Goal: Transaction & Acquisition: Download file/media

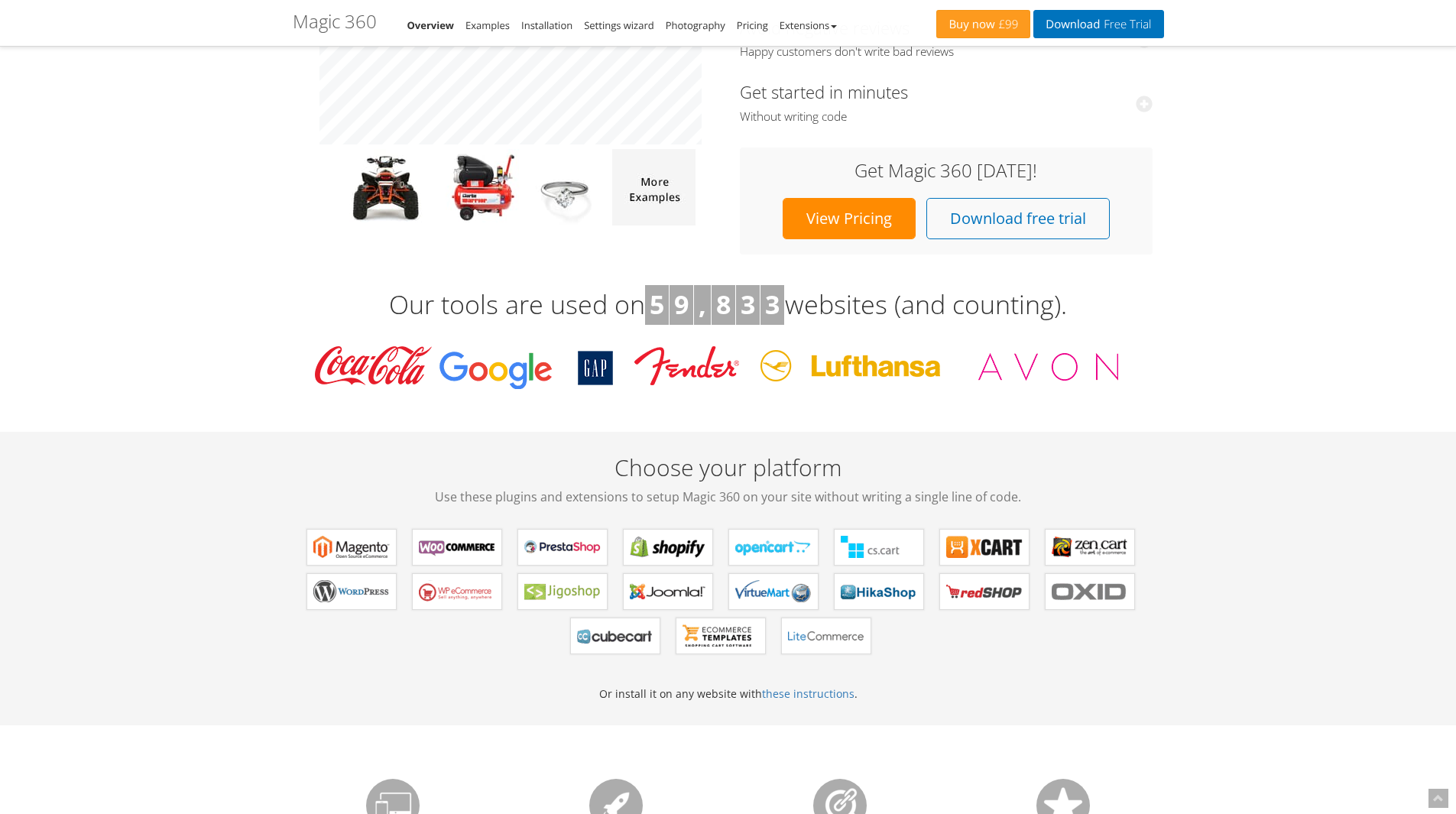
scroll to position [459, 0]
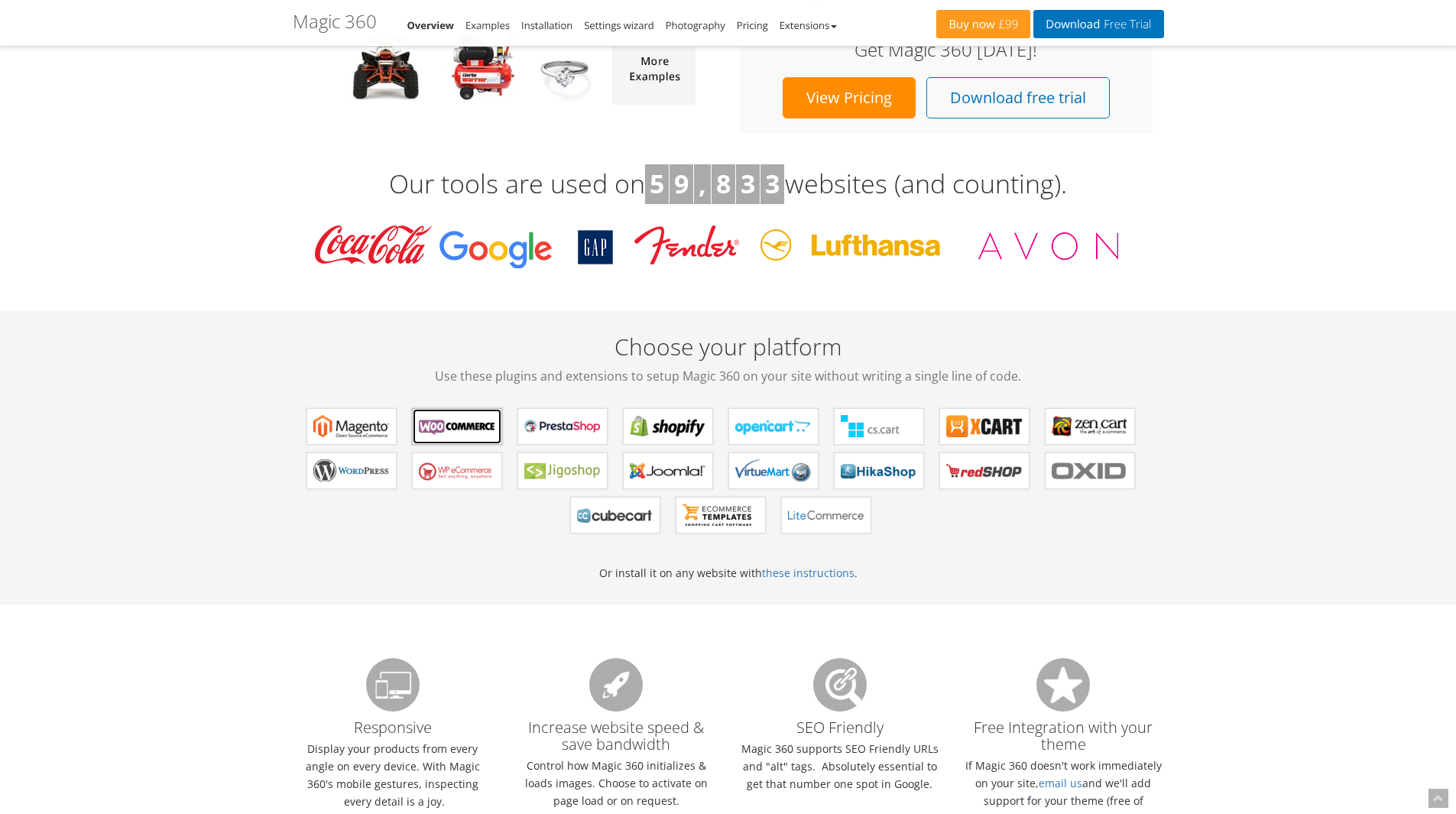
click at [451, 426] on b "Magic 360 for WooCommerce" at bounding box center [457, 426] width 77 height 23
click at [345, 477] on b "Magic 360 for WordPress" at bounding box center [352, 471] width 77 height 23
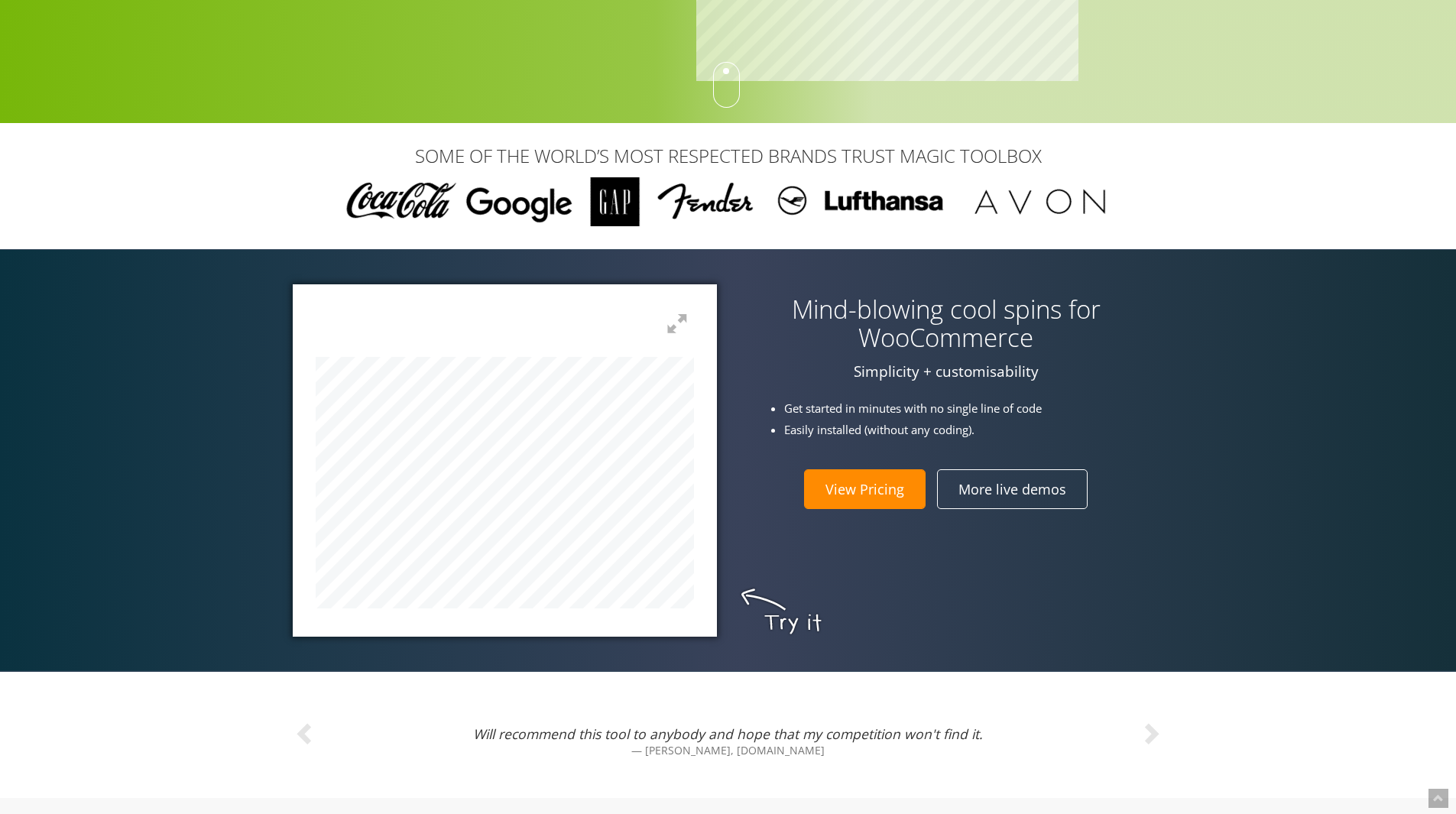
scroll to position [382, 0]
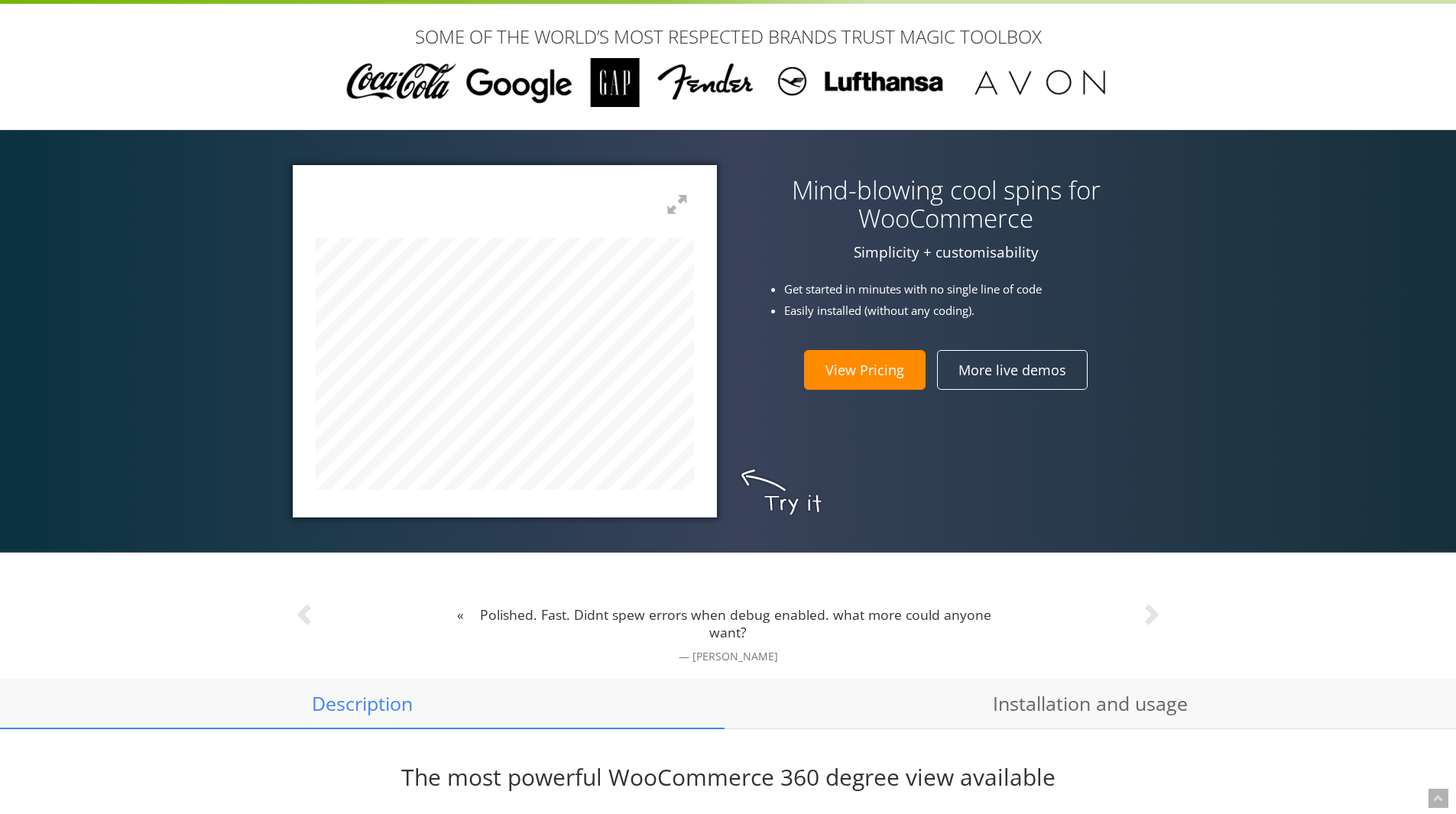
click at [877, 366] on link "View Pricing" at bounding box center [864, 369] width 122 height 39
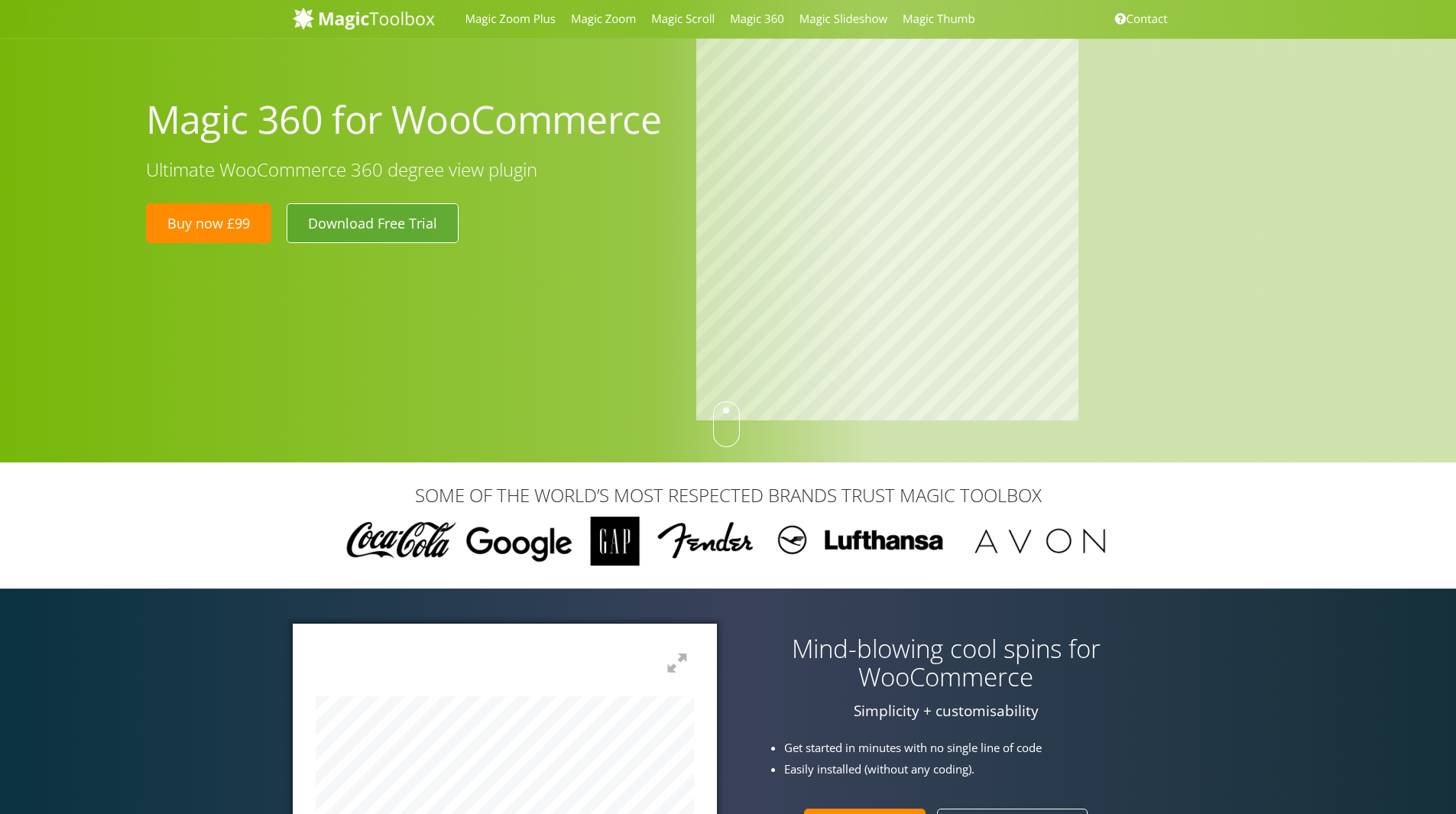
click at [378, 227] on link "Download Free Trial" at bounding box center [372, 222] width 172 height 39
click at [1206, 345] on div at bounding box center [1015, 230] width 661 height 386
click at [1194, 525] on div "SOME OF THE WORLD’S MOST RESPECTED BRANDS TRUST MAGIC TOOLBOX" at bounding box center [728, 525] width 1456 height 126
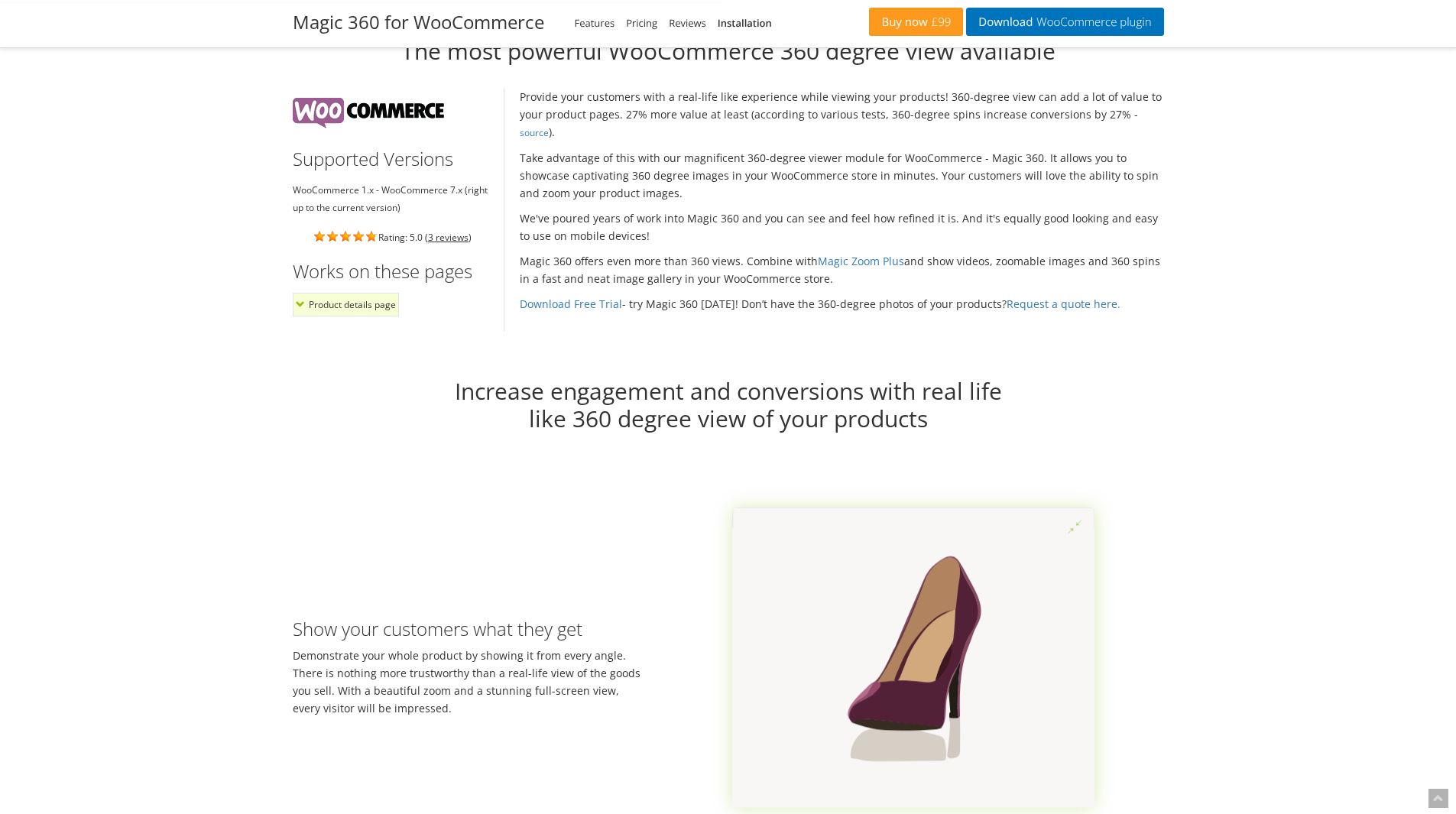
scroll to position [1375, 0]
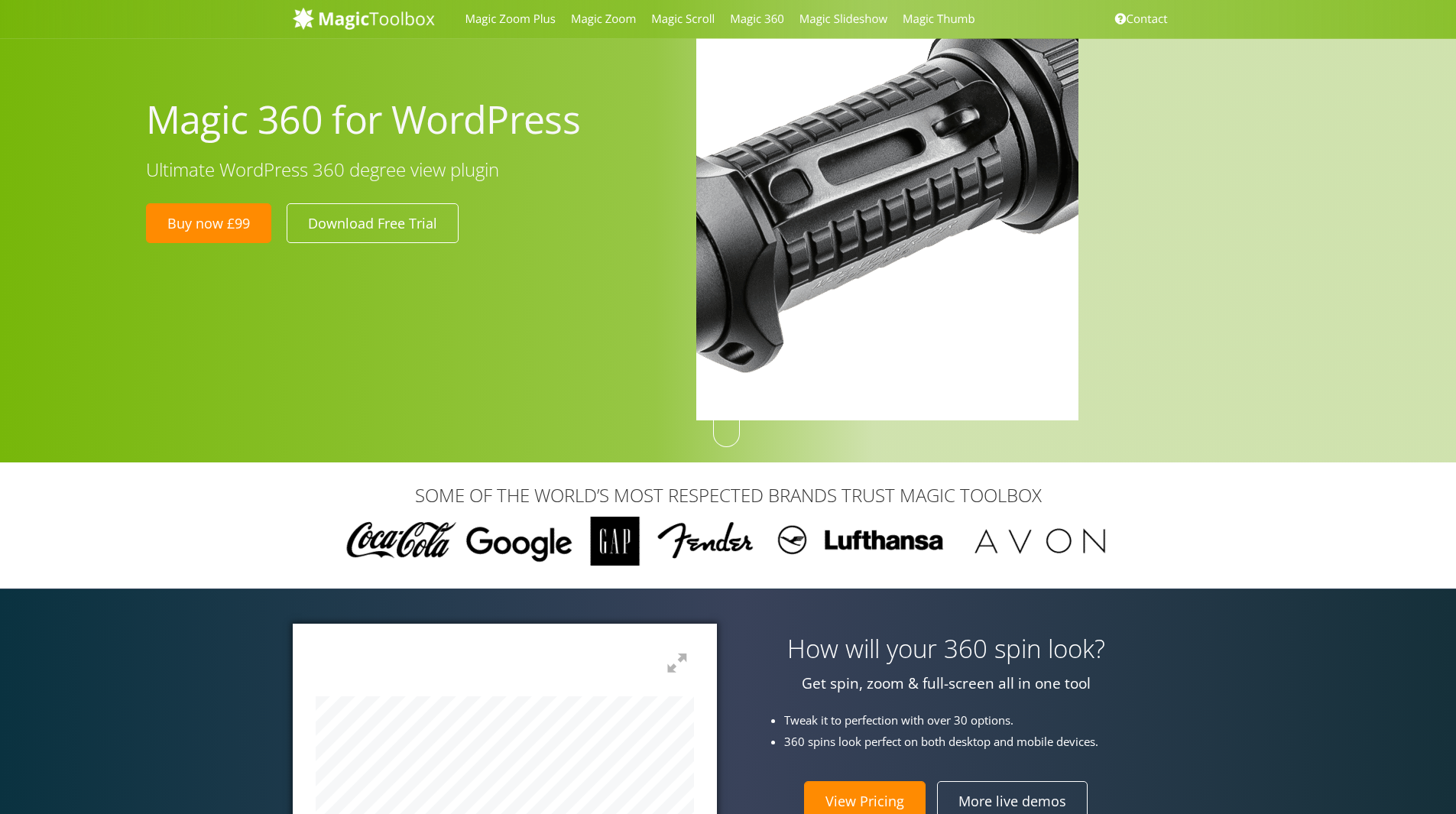
click at [875, 228] on img at bounding box center [887, 208] width 1146 height 1146
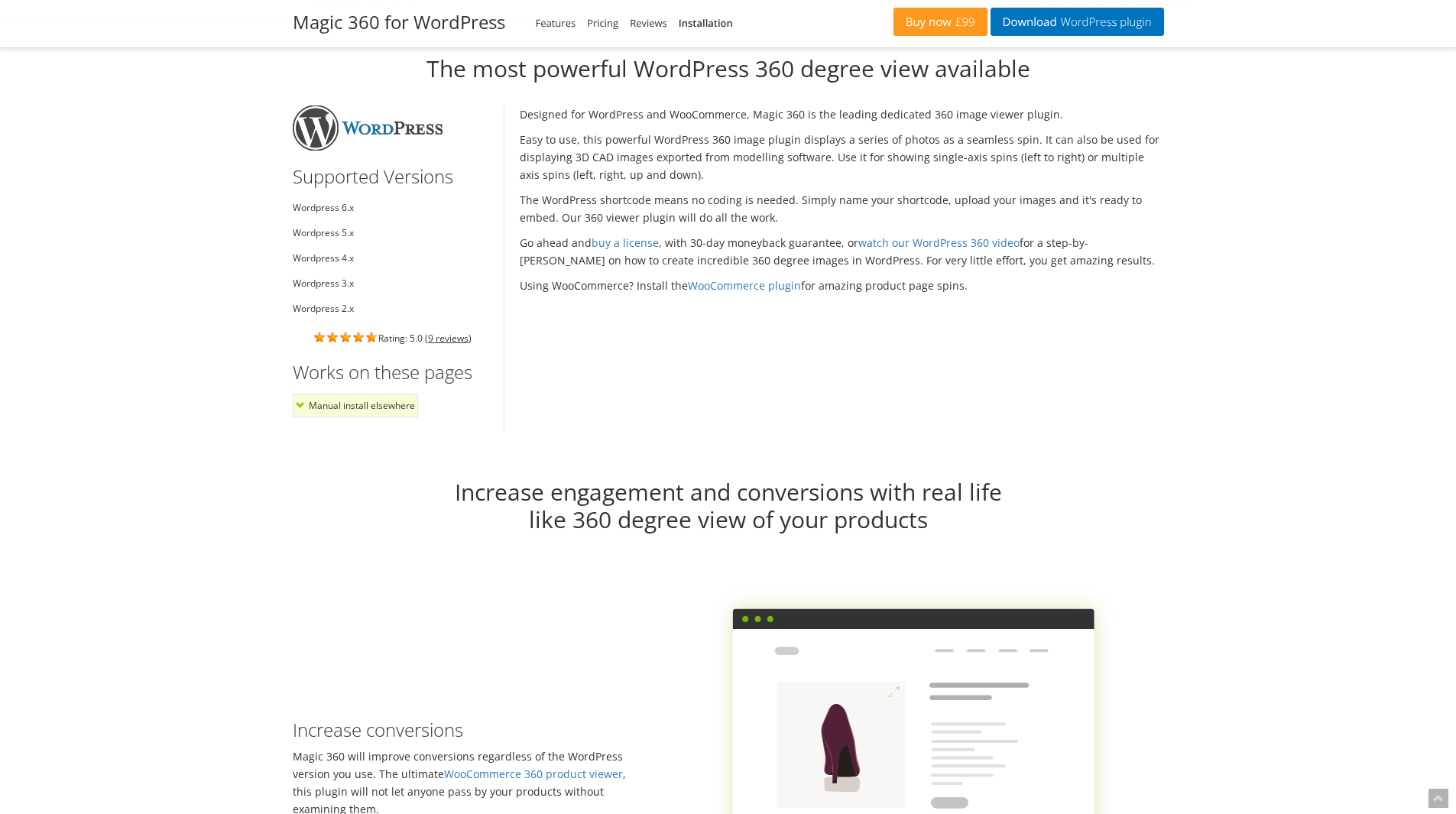
scroll to position [993, 0]
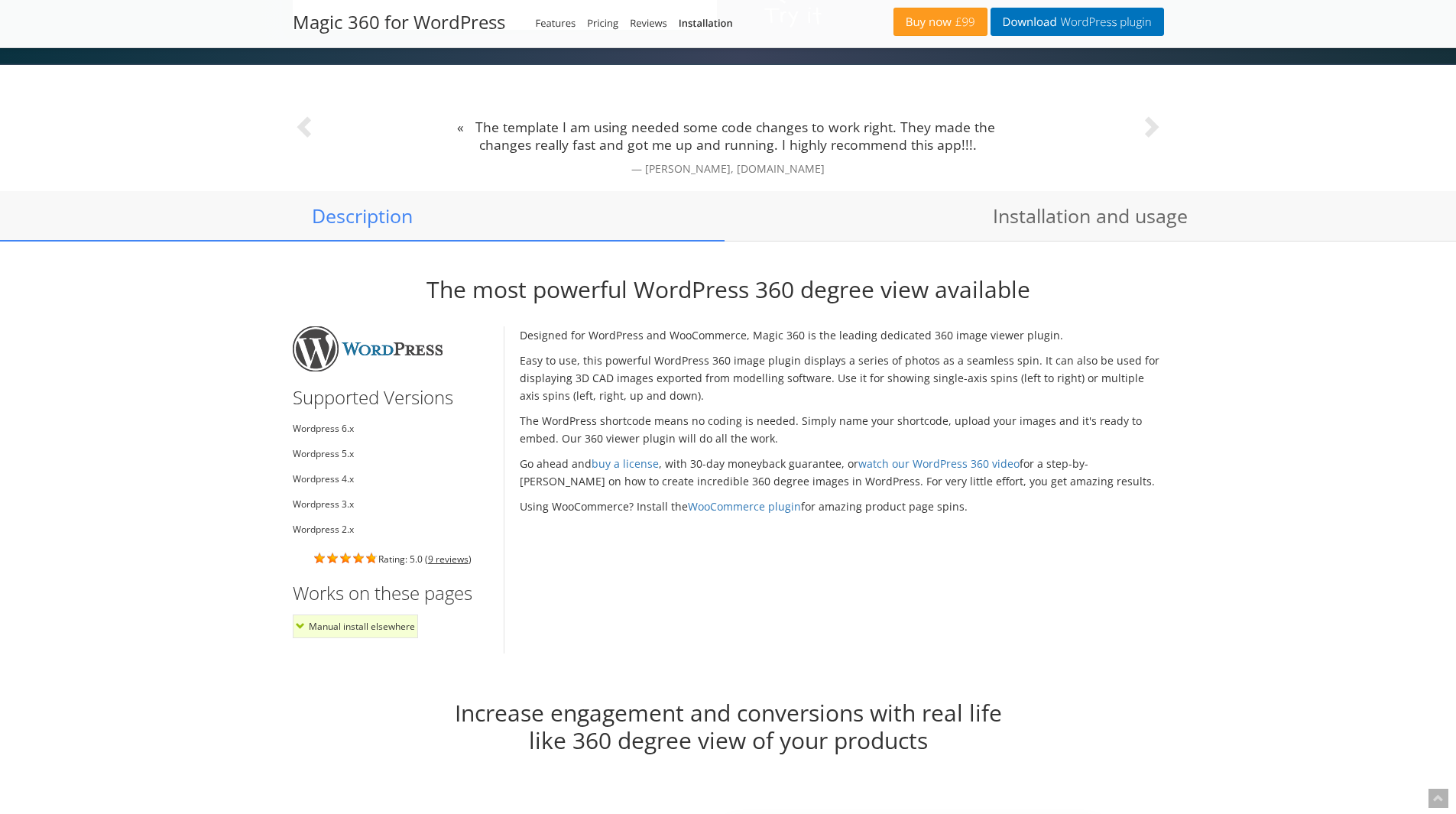
click at [318, 489] on ul "Wordpress 6.x Wordpress 5.x Wordpress 4.x Wordpress 3.x Wordpress 2.x" at bounding box center [393, 478] width 200 height 118
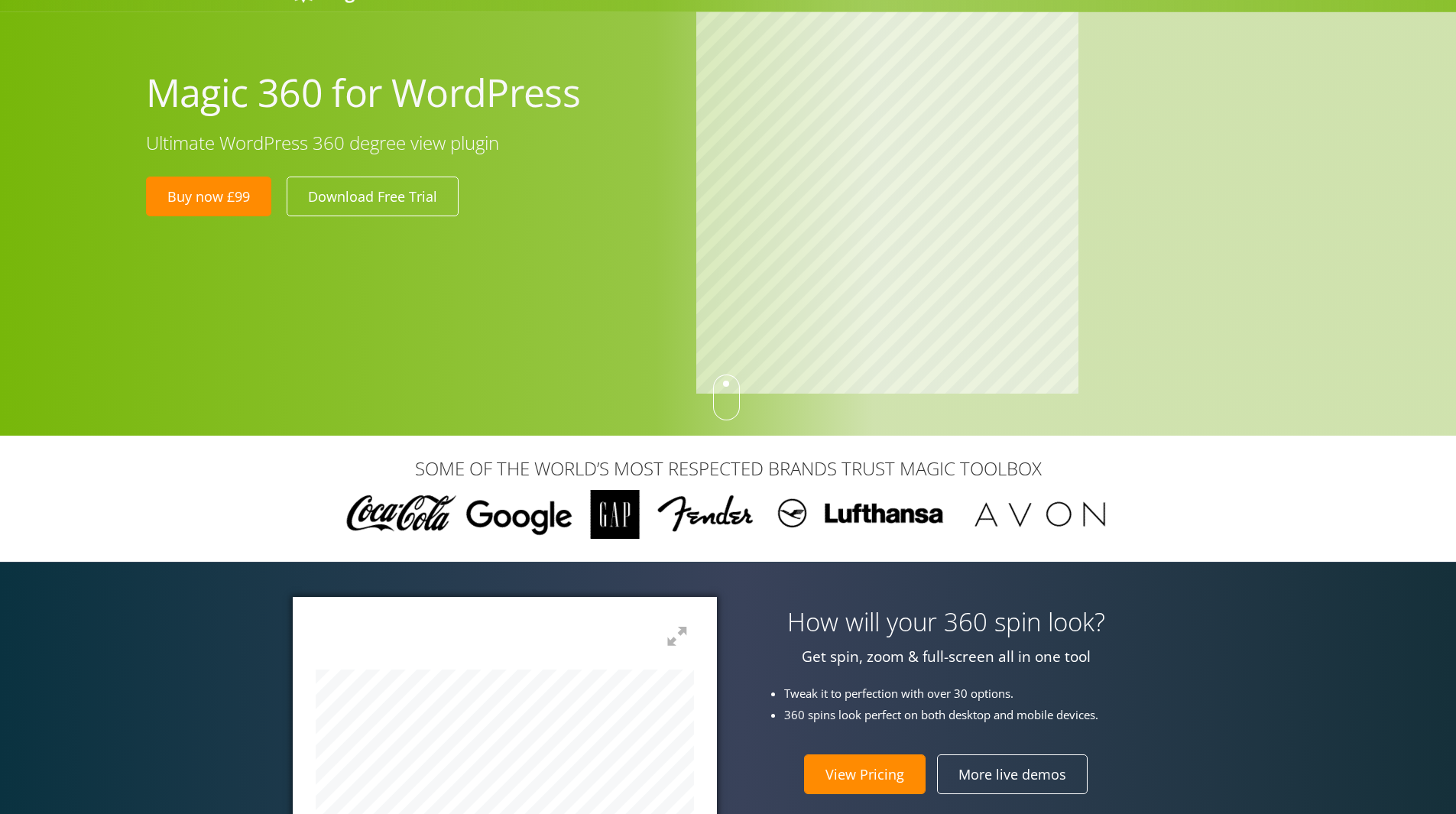
scroll to position [0, 0]
